Goal: Manage account settings

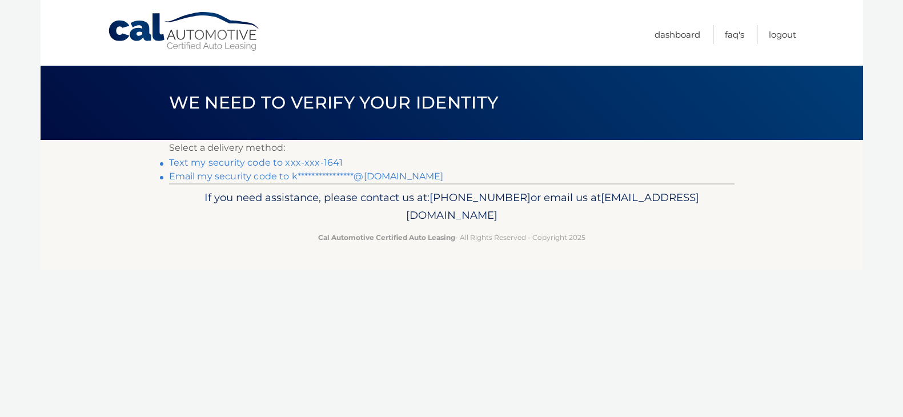
click at [295, 163] on link "Text my security code to xxx-xxx-1641" at bounding box center [256, 162] width 174 height 11
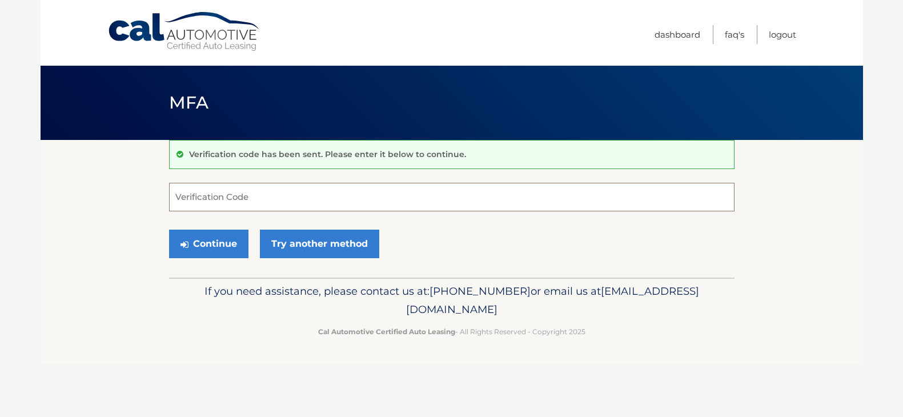
click at [282, 195] on input "Verification Code" at bounding box center [451, 197] width 565 height 29
type input "040800"
click at [169, 229] on button "Continue" at bounding box center [208, 243] width 79 height 29
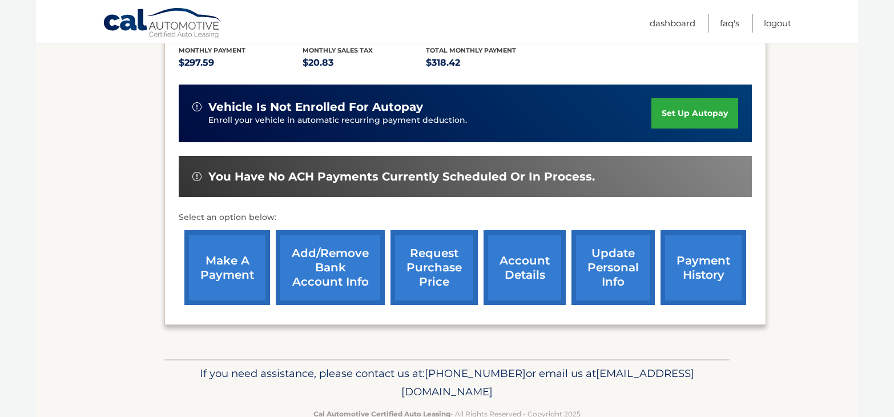
scroll to position [275, 0]
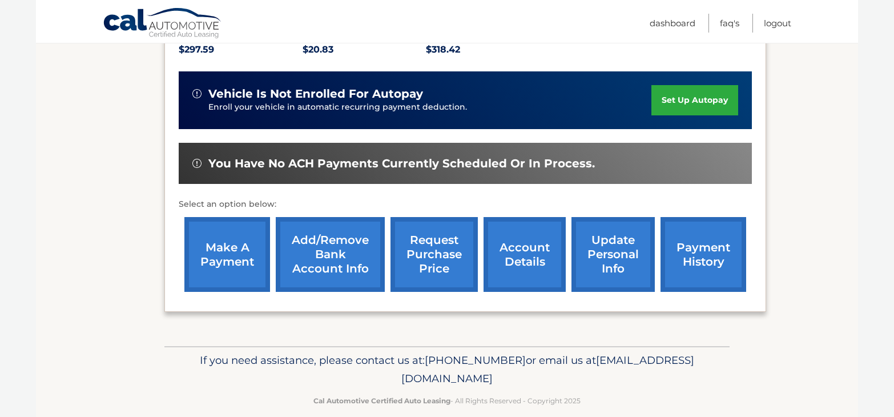
click at [535, 251] on link "account details" at bounding box center [525, 254] width 82 height 75
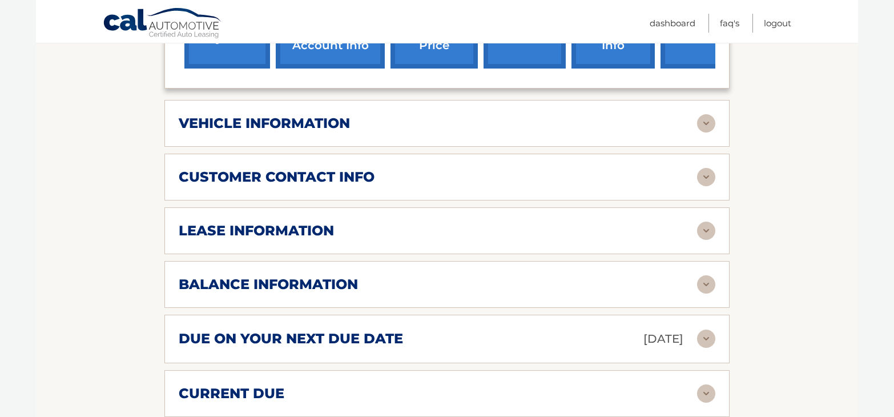
scroll to position [571, 0]
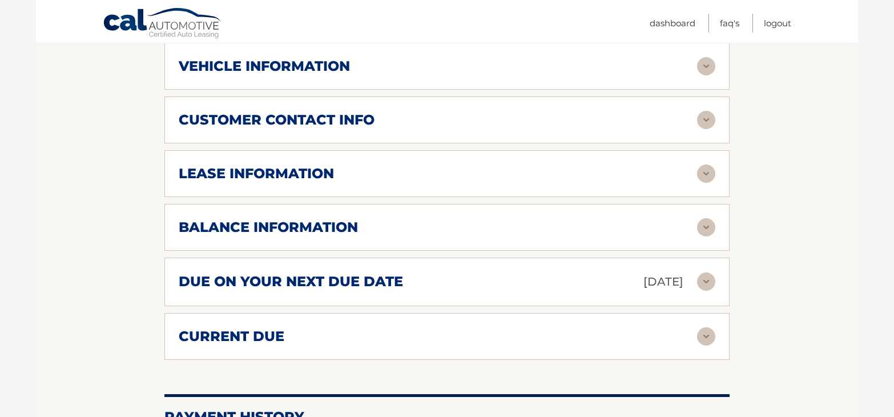
click at [301, 273] on h2 "due on your next due date" at bounding box center [291, 281] width 224 height 17
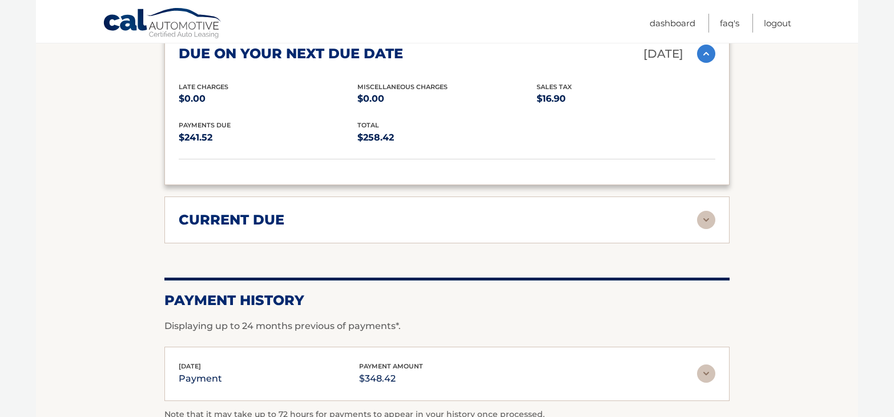
scroll to position [799, 0]
click at [252, 211] on h2 "current due" at bounding box center [232, 219] width 106 height 17
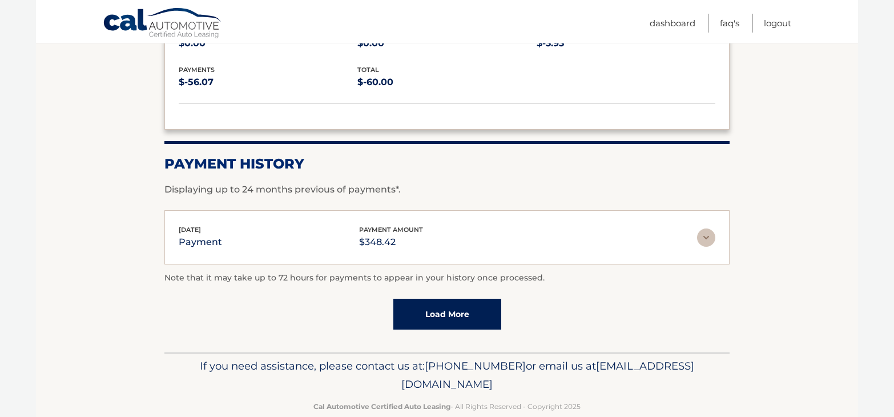
scroll to position [1025, 0]
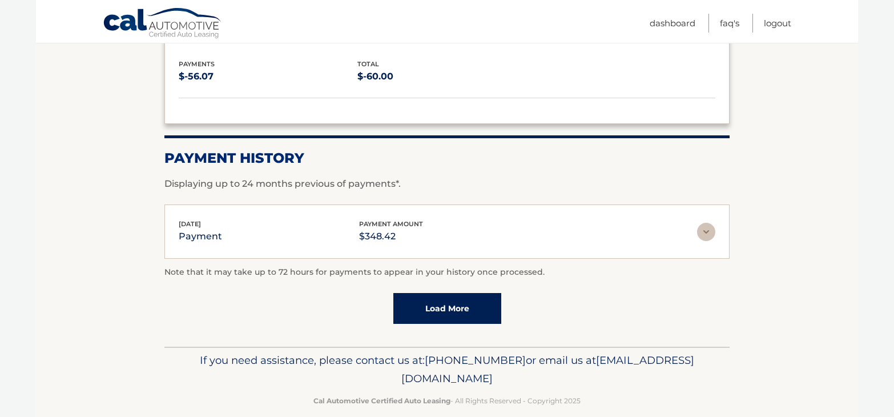
click at [464, 293] on link "Load More" at bounding box center [447, 308] width 108 height 31
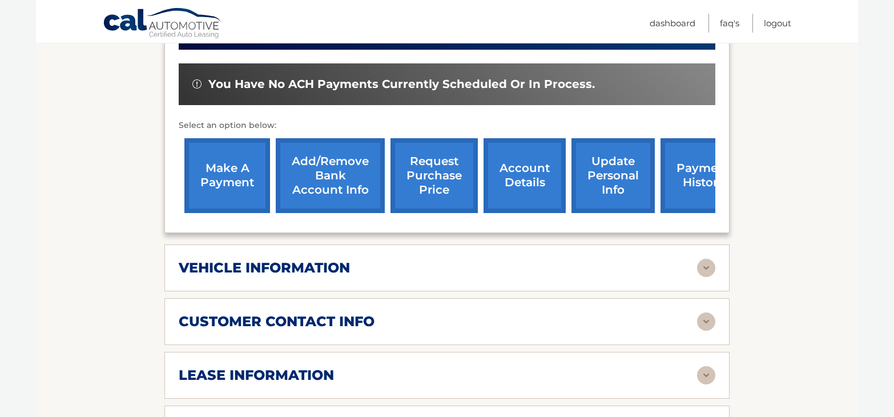
scroll to position [397, 0]
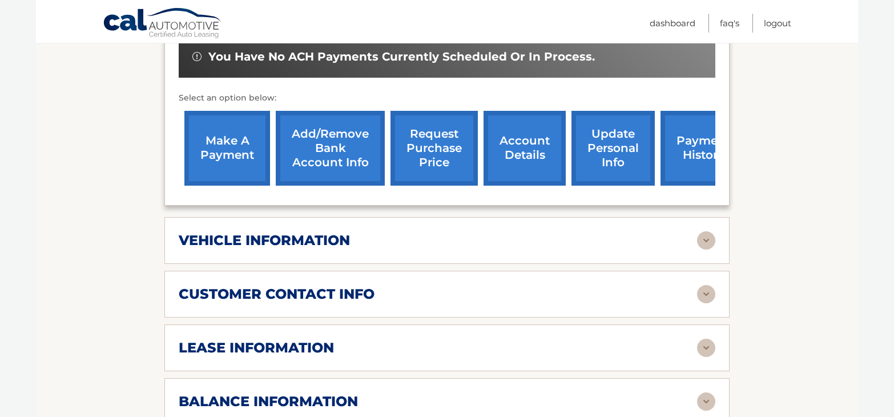
click at [265, 232] on h2 "vehicle information" at bounding box center [264, 240] width 171 height 17
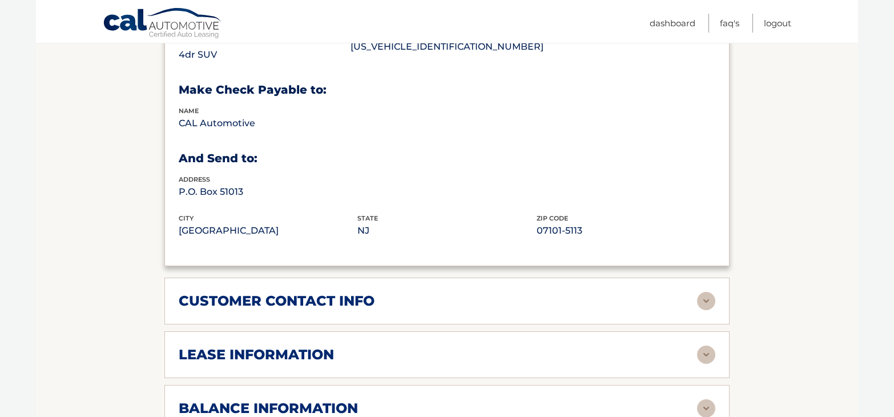
scroll to position [682, 0]
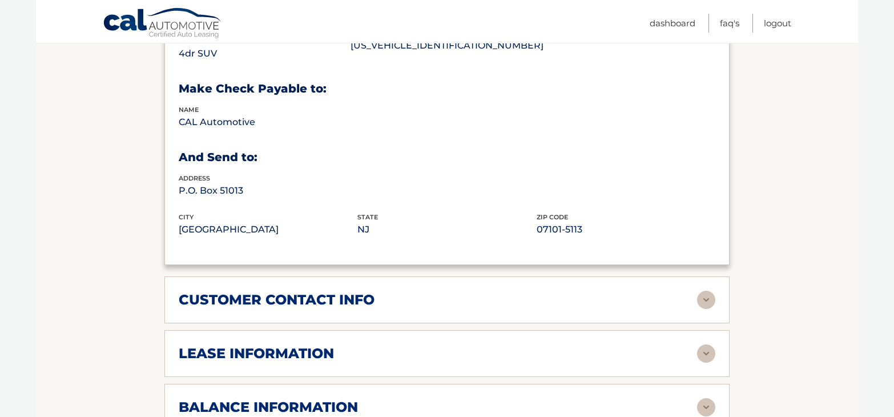
click at [256, 291] on h2 "customer contact info" at bounding box center [277, 299] width 196 height 17
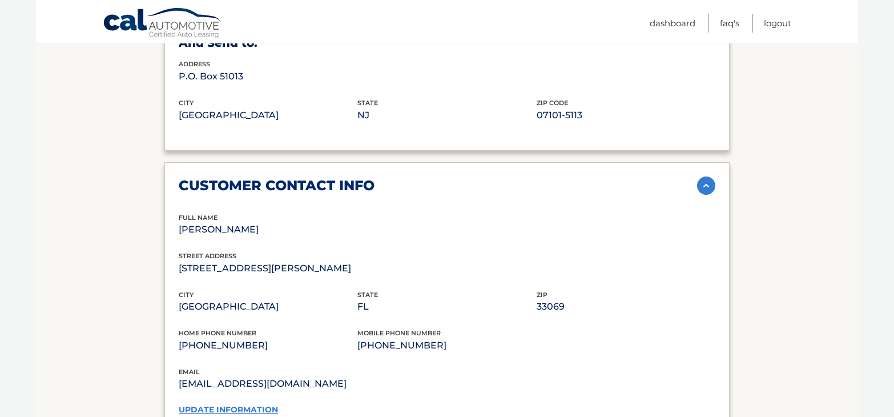
scroll to position [853, 0]
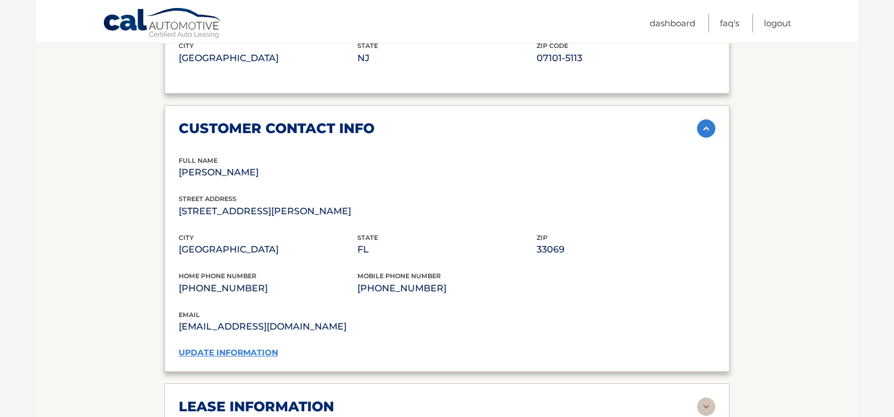
click at [245, 347] on link "update information" at bounding box center [228, 352] width 99 height 10
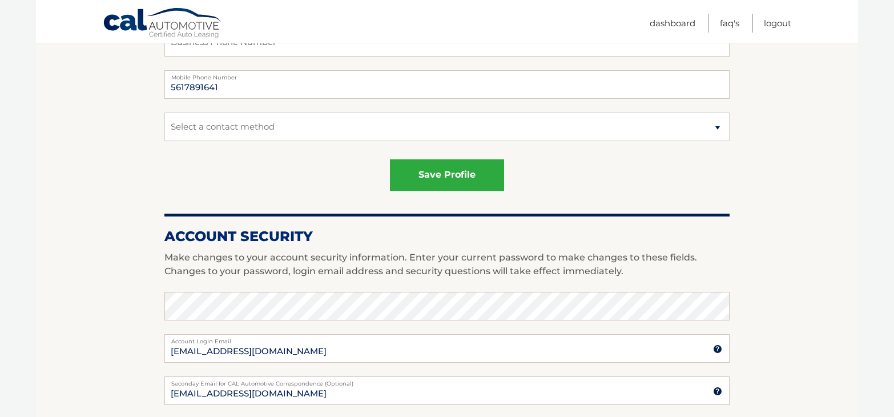
scroll to position [457, 0]
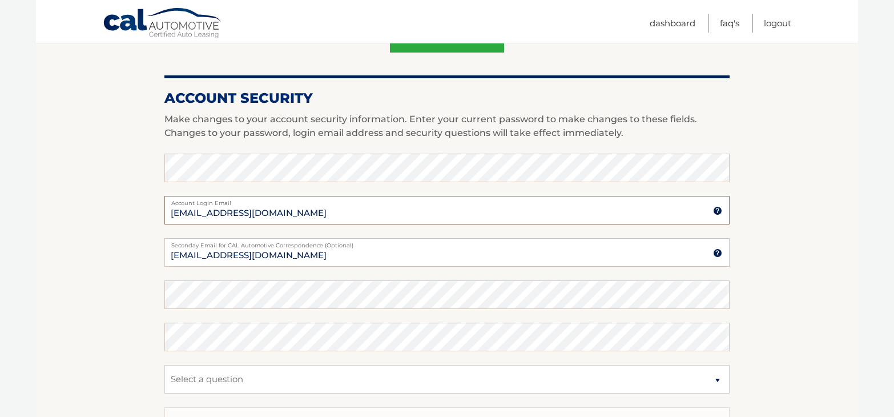
drag, startPoint x: 243, startPoint y: 214, endPoint x: 211, endPoint y: 202, distance: 34.7
click at [206, 214] on input "[EMAIL_ADDRESS][DOMAIN_NAME]" at bounding box center [446, 210] width 565 height 29
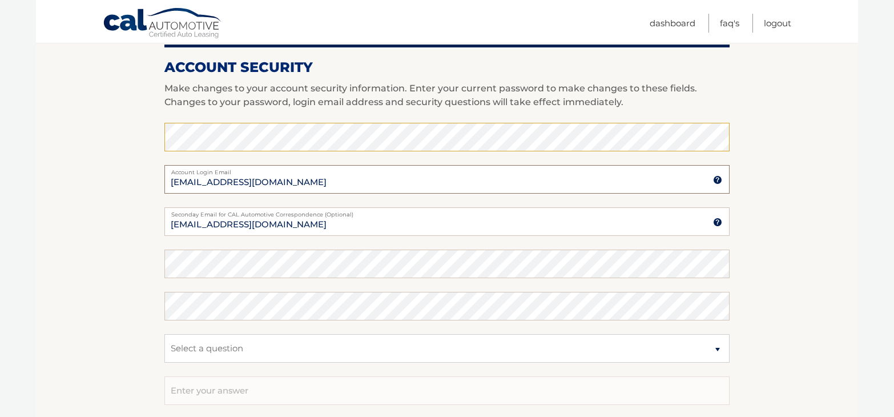
scroll to position [514, 0]
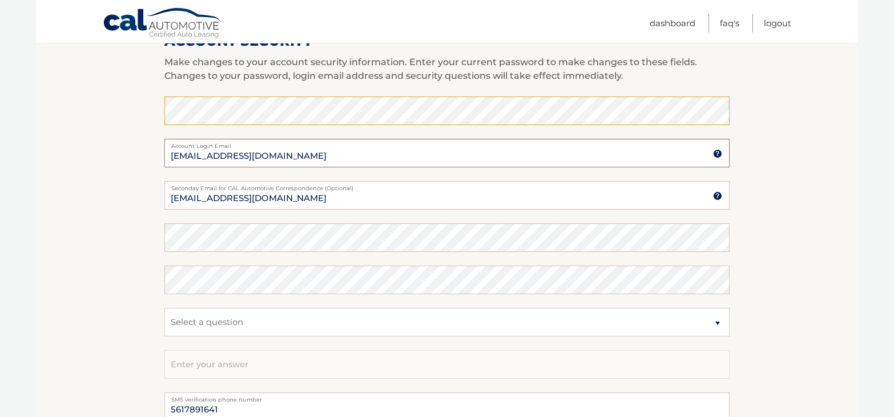
type input "[EMAIL_ADDRESS][DOMAIN_NAME]"
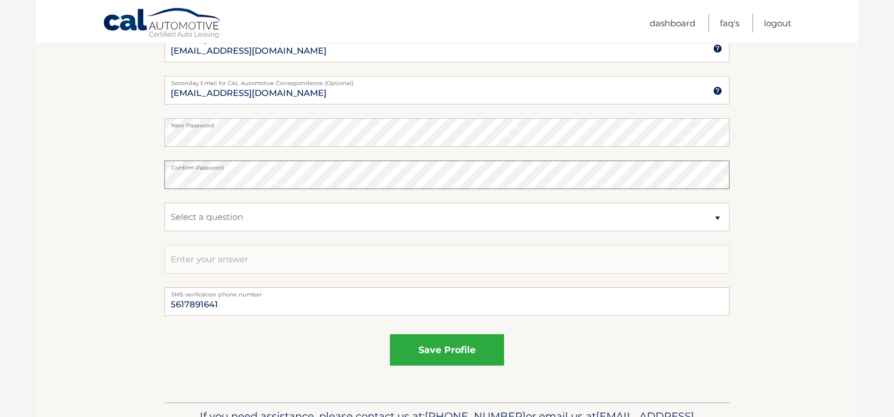
scroll to position [628, 0]
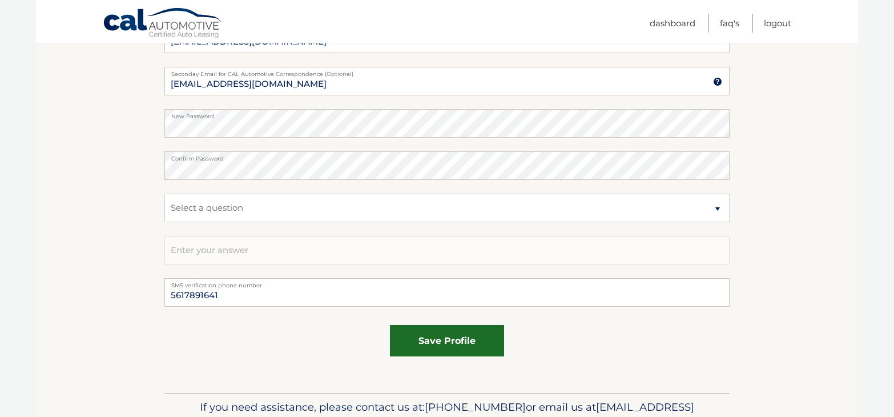
click at [432, 343] on button "save profile" at bounding box center [447, 340] width 114 height 31
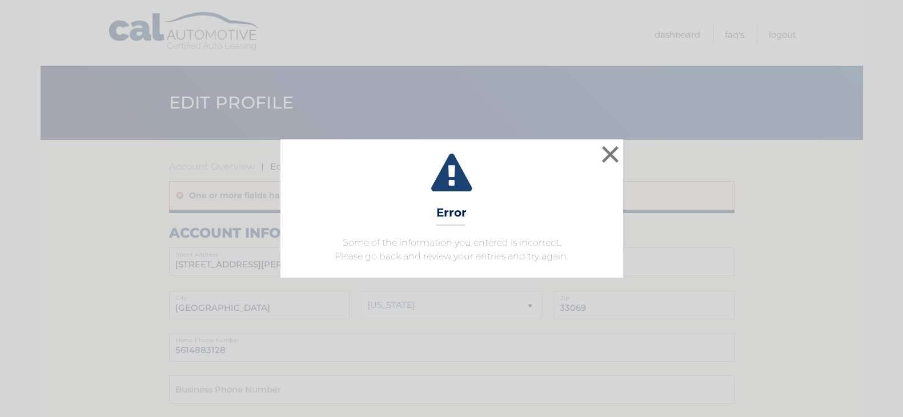
click at [456, 220] on h3 "Error" at bounding box center [451, 216] width 30 height 20
click at [605, 162] on button "×" at bounding box center [610, 154] width 23 height 23
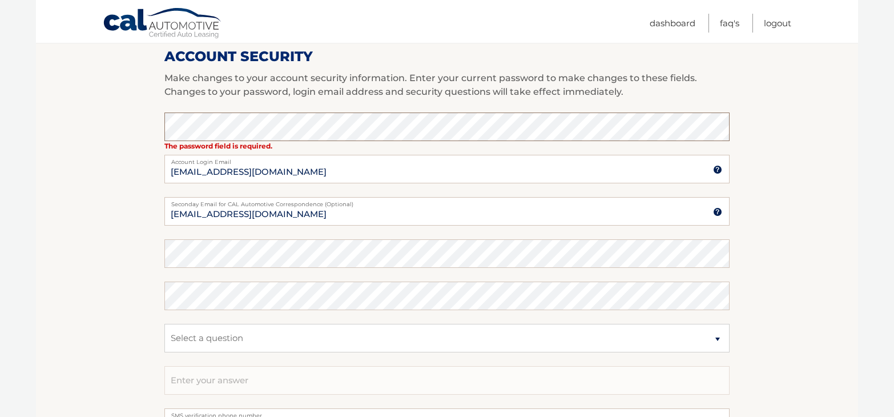
scroll to position [571, 0]
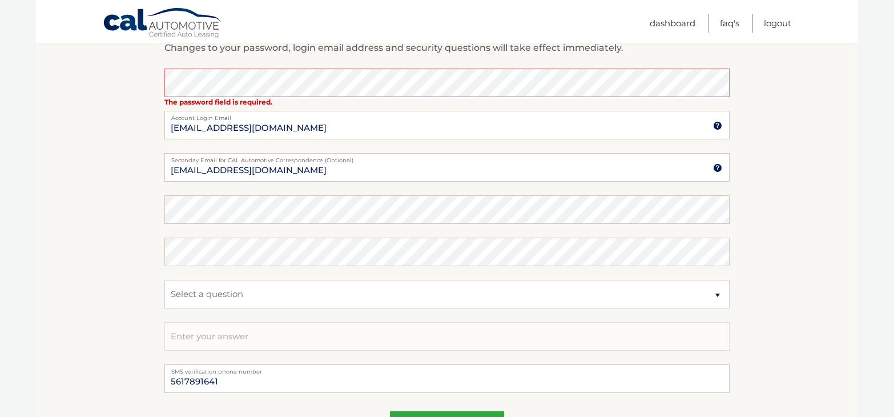
click at [116, 27] on link "Cal Automotive" at bounding box center [163, 23] width 120 height 33
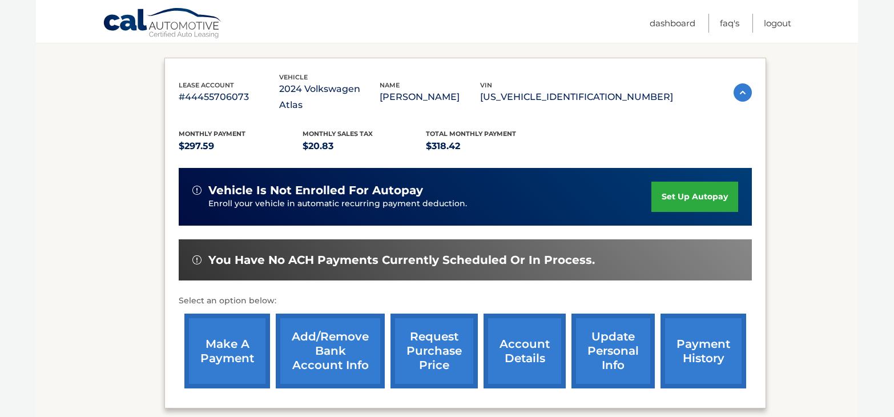
scroll to position [275, 0]
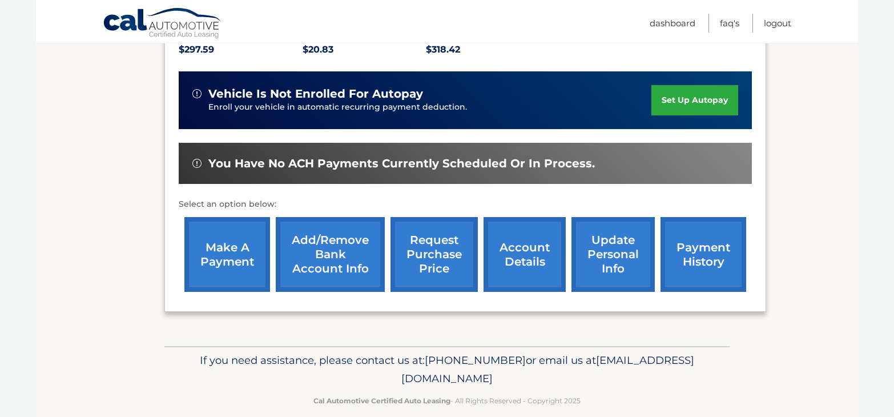
click at [540, 247] on link "account details" at bounding box center [525, 254] width 82 height 75
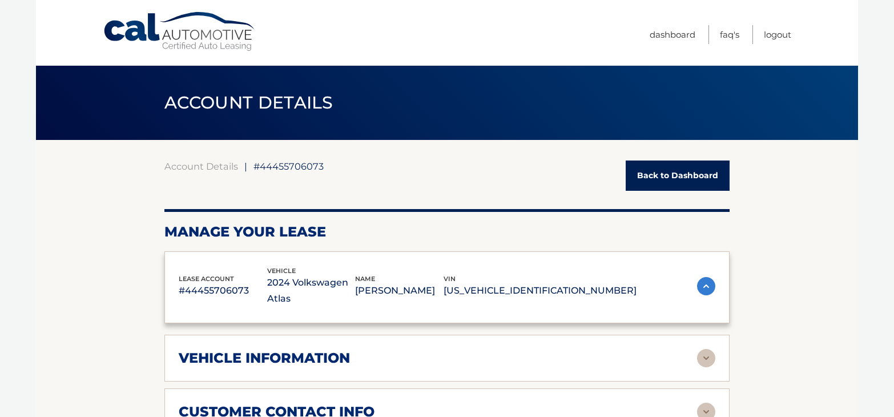
click at [523, 233] on h2 "Manage Your Lease" at bounding box center [446, 231] width 565 height 17
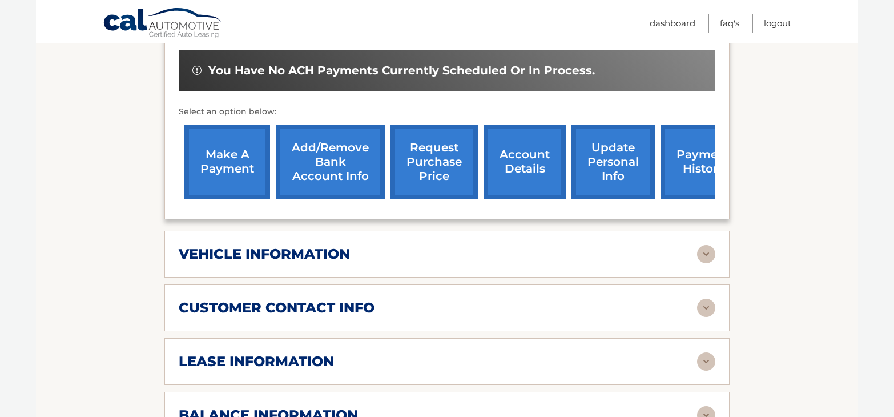
scroll to position [514, 0]
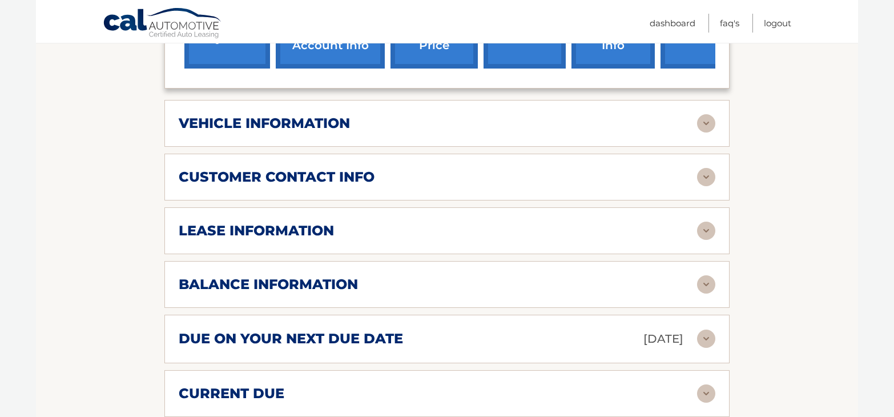
click at [297, 222] on h2 "lease information" at bounding box center [256, 230] width 155 height 17
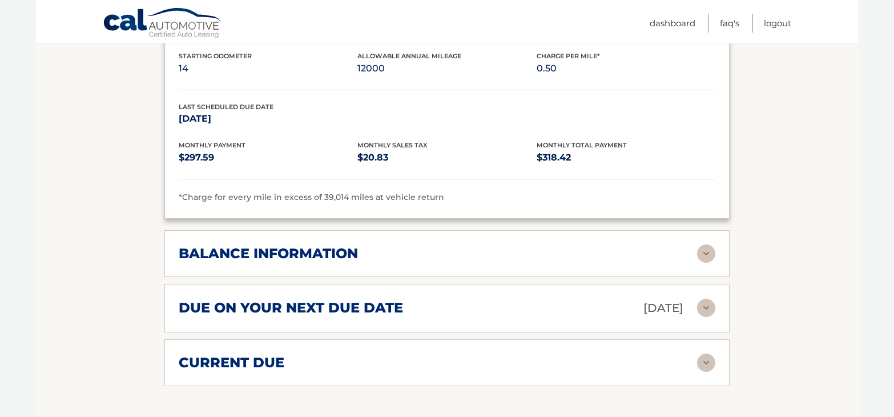
scroll to position [799, 0]
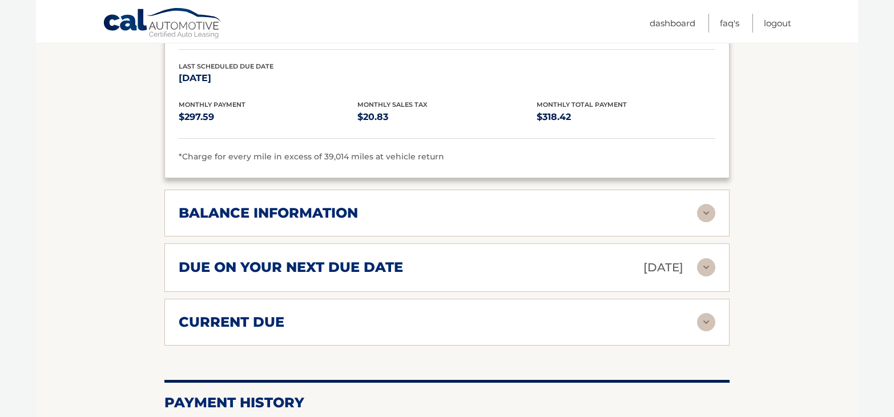
click at [357, 204] on h2 "balance information" at bounding box center [268, 212] width 179 height 17
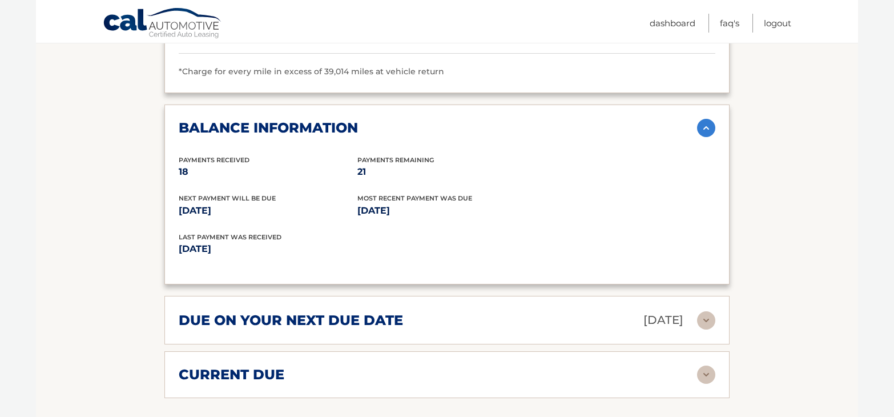
scroll to position [913, 0]
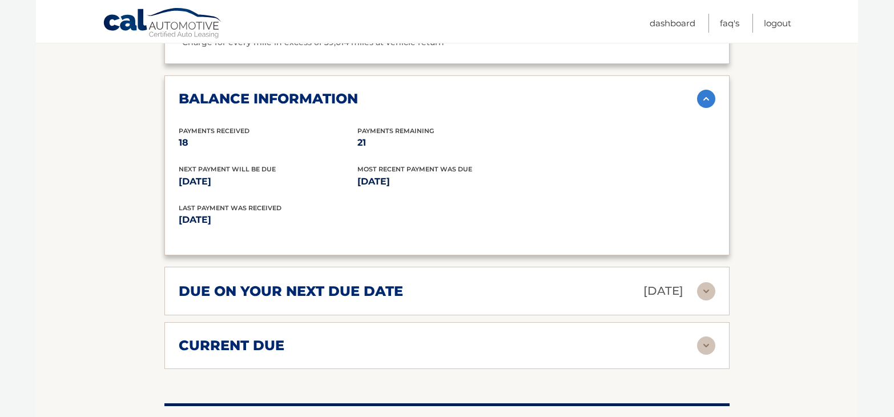
click at [352, 288] on div "due on your next due date Nov 03, 2025 Late Charges $0.00 Miscellaneous Charges…" at bounding box center [446, 291] width 565 height 49
click at [348, 283] on h2 "due on your next due date" at bounding box center [291, 291] width 224 height 17
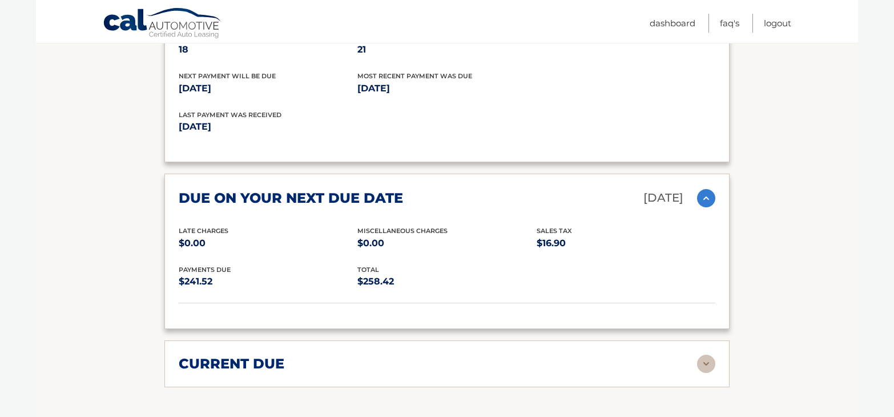
scroll to position [1028, 0]
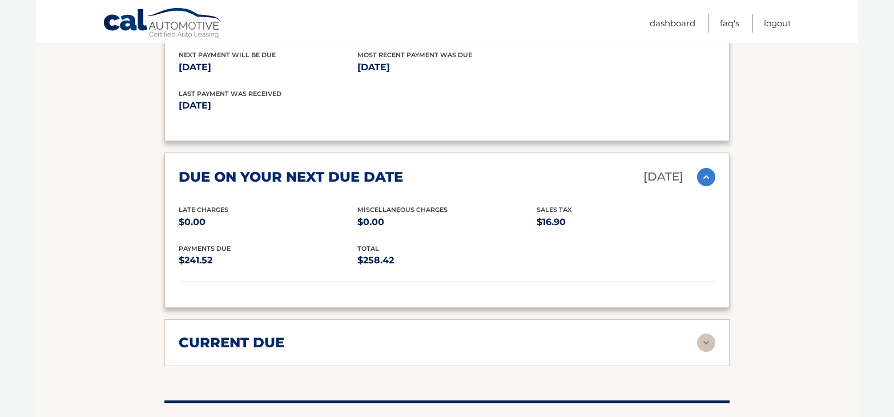
click at [267, 334] on h2 "current due" at bounding box center [232, 342] width 106 height 17
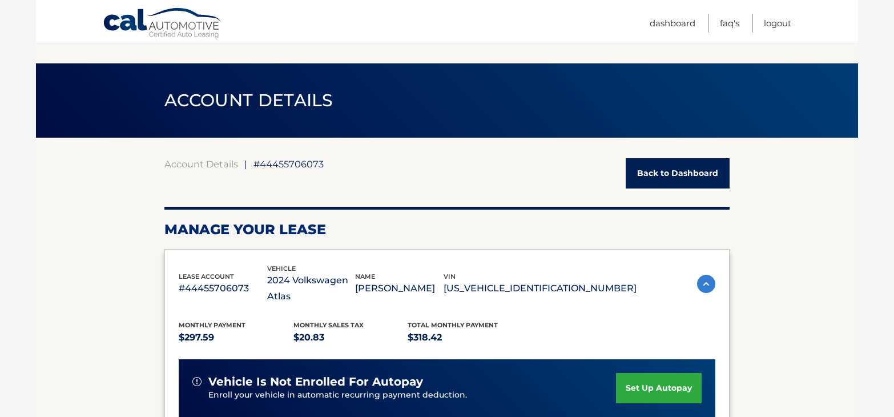
scroll to position [0, 0]
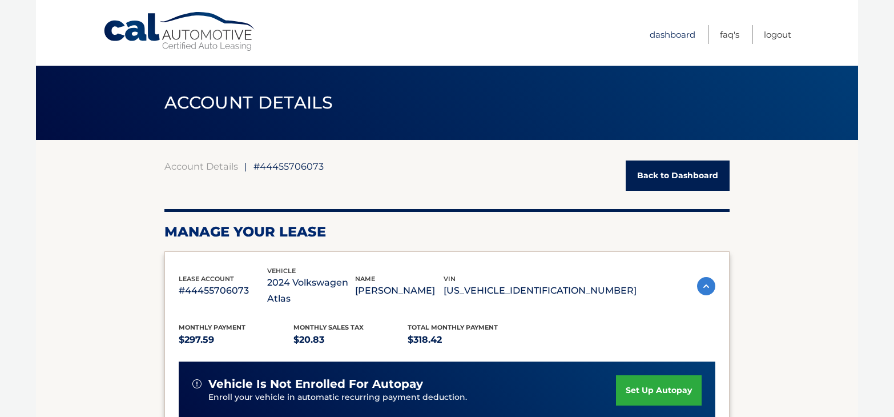
click at [651, 34] on link "Dashboard" at bounding box center [673, 34] width 46 height 19
